Goal: Information Seeking & Learning: Learn about a topic

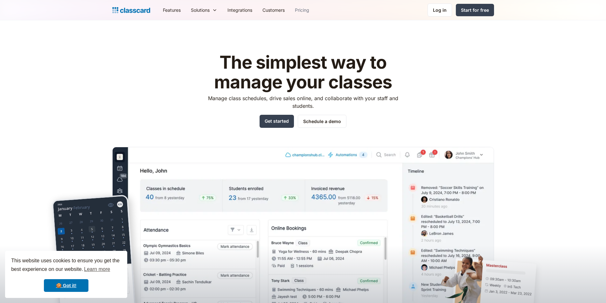
click at [307, 12] on link "Pricing" at bounding box center [302, 10] width 24 height 14
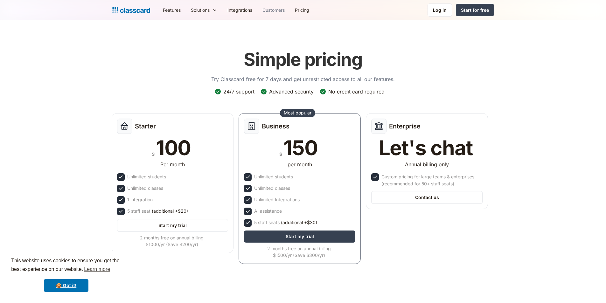
click at [269, 10] on link "Customers" at bounding box center [273, 10] width 32 height 14
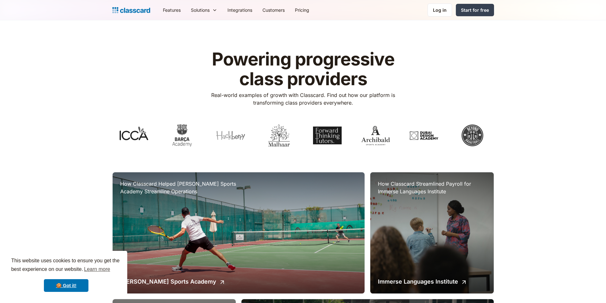
click at [236, 10] on link "Integrations" at bounding box center [239, 10] width 35 height 14
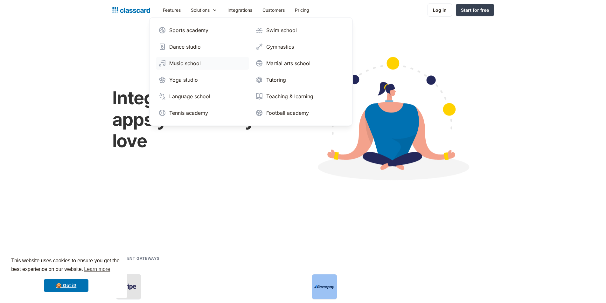
click at [191, 65] on div "Music school" at bounding box center [184, 63] width 31 height 8
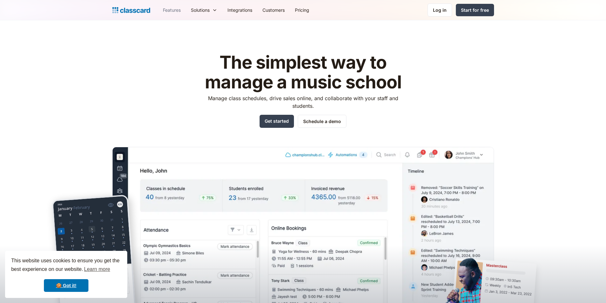
click at [176, 10] on link "Features" at bounding box center [172, 10] width 28 height 14
